Goal: Entertainment & Leisure: Consume media (video, audio)

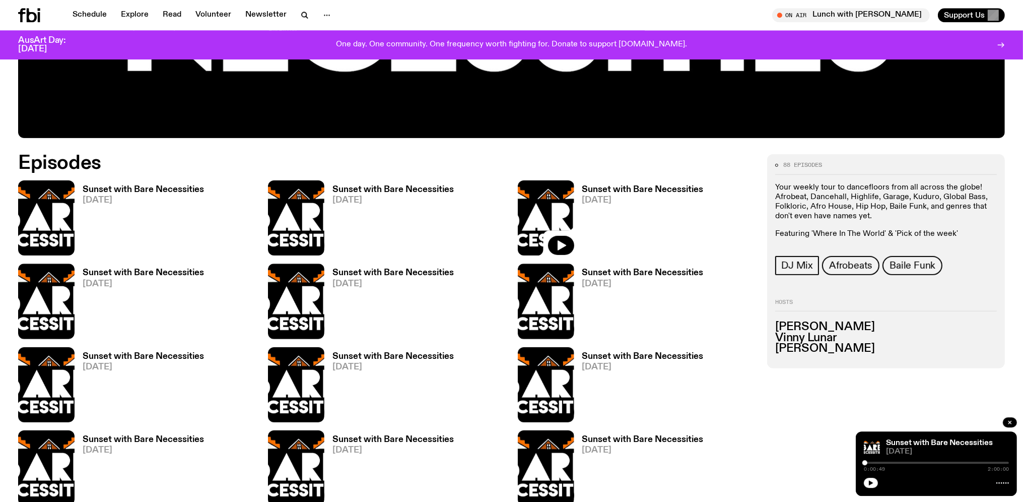
scroll to position [580, 0]
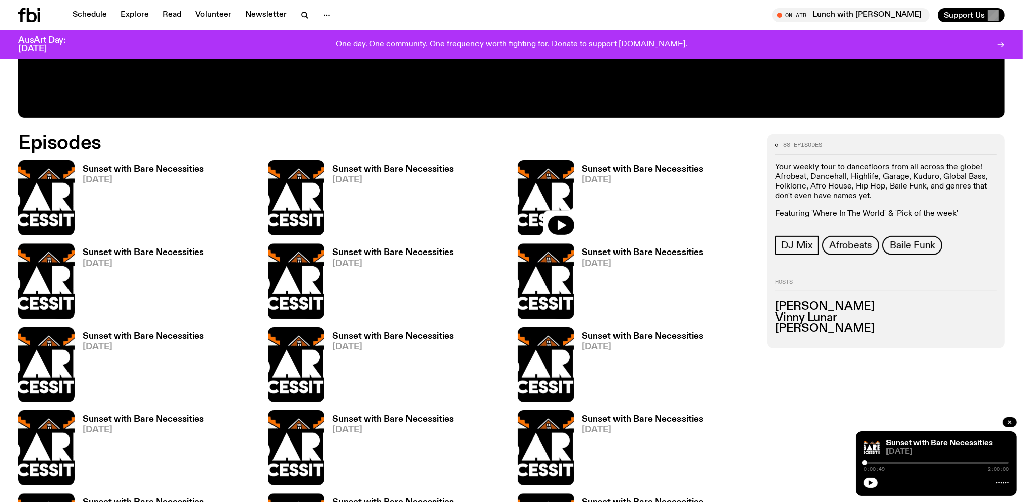
click at [377, 171] on h3 "Sunset with Bare Necessities" at bounding box center [392, 169] width 121 height 9
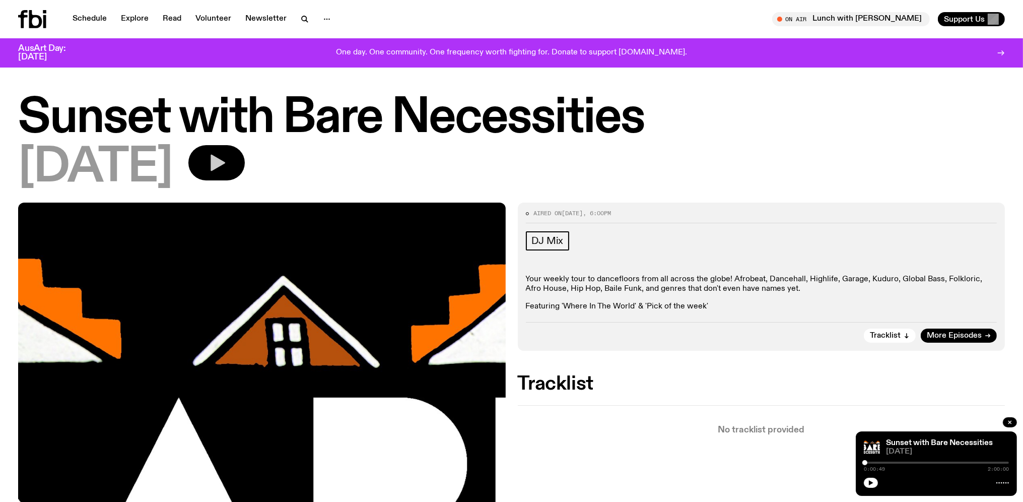
click at [225, 159] on icon "button" at bounding box center [217, 163] width 15 height 17
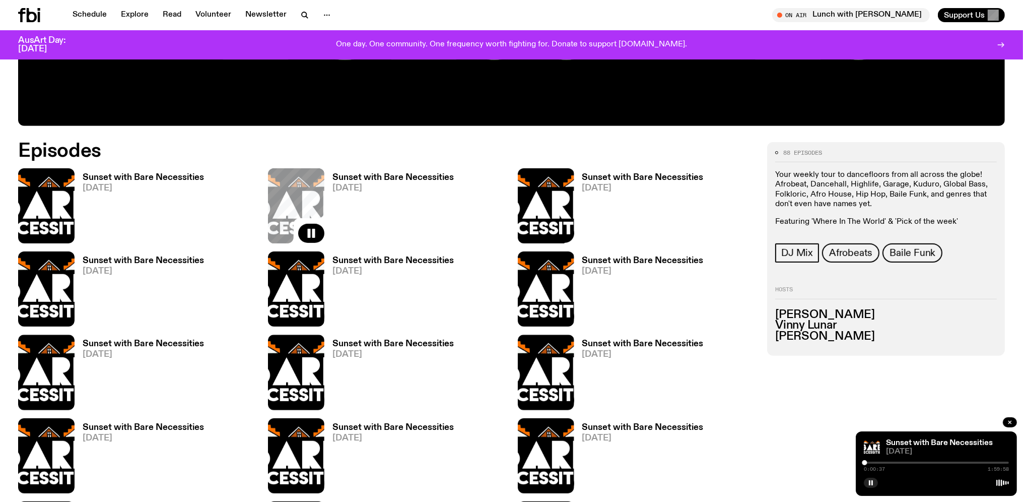
scroll to position [572, 0]
click at [135, 176] on h3 "Sunset with Bare Necessities" at bounding box center [143, 177] width 121 height 9
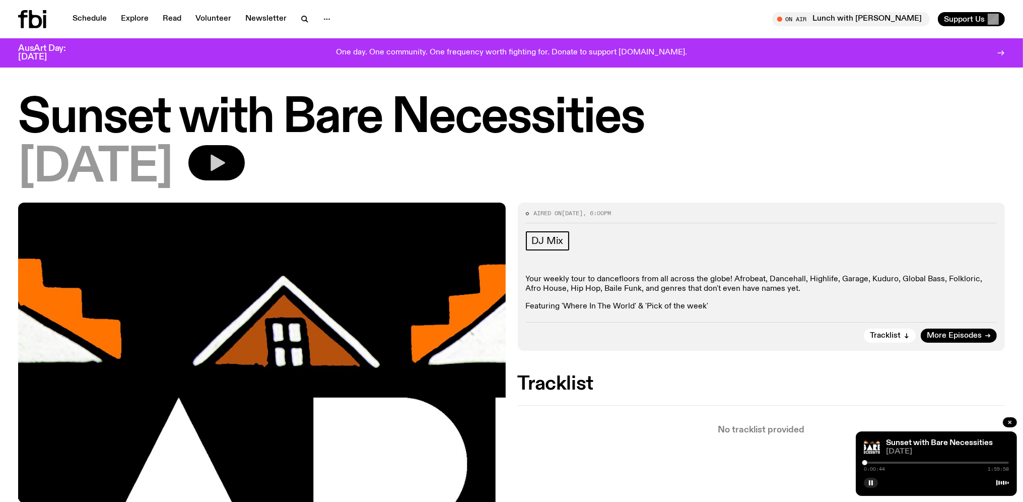
click at [227, 172] on icon "button" at bounding box center [216, 163] width 20 height 20
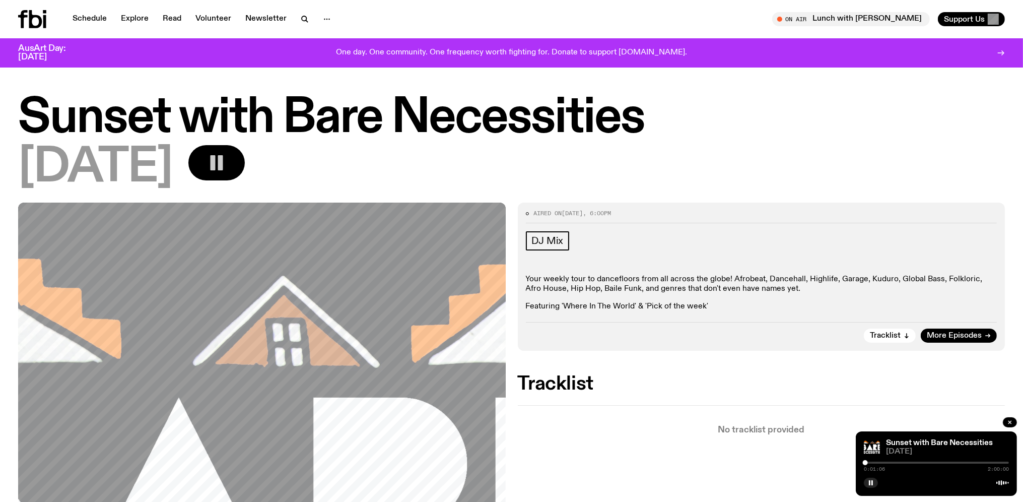
click at [227, 160] on button "button" at bounding box center [216, 162] width 56 height 35
